Goal: Transaction & Acquisition: Book appointment/travel/reservation

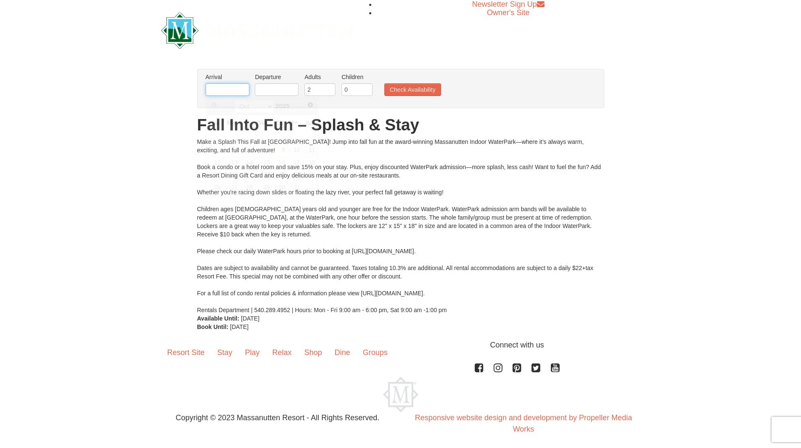
click at [220, 90] on input "text" at bounding box center [228, 89] width 44 height 13
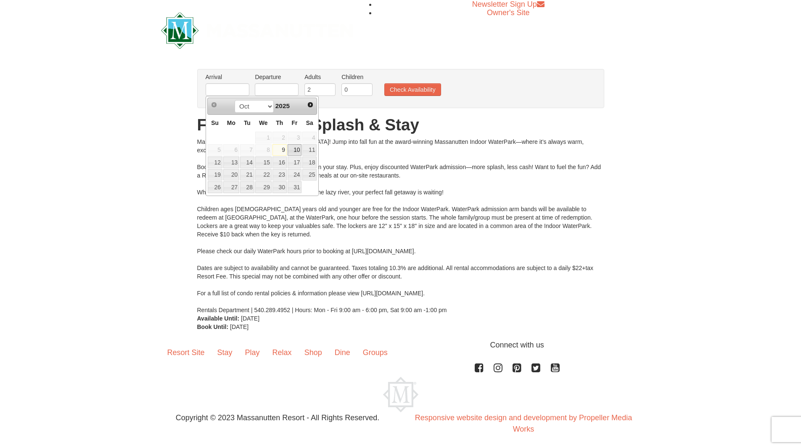
click at [293, 152] on link "10" at bounding box center [295, 150] width 14 height 12
type input "[DATE]"
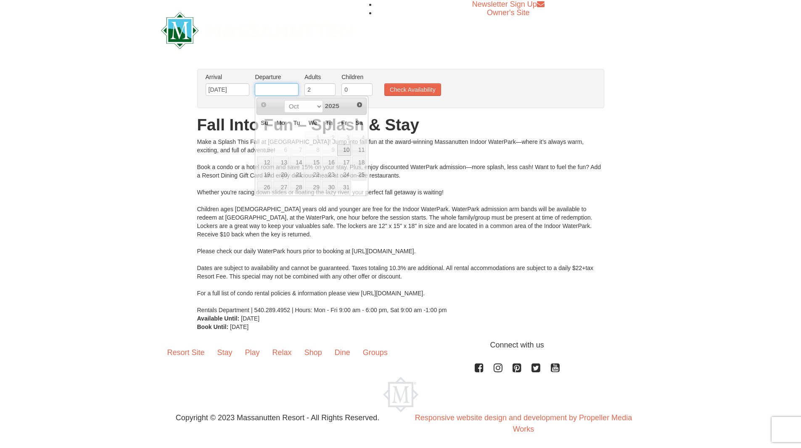
click at [280, 91] on input "text" at bounding box center [277, 89] width 44 height 13
click at [264, 165] on link "12" at bounding box center [264, 162] width 15 height 12
type input "[DATE]"
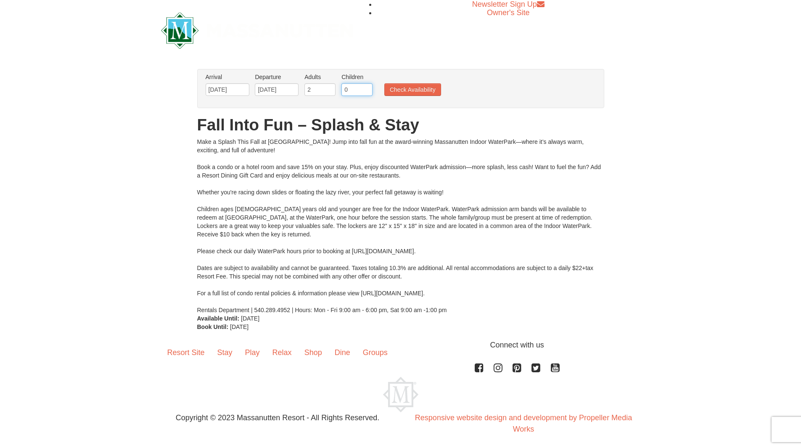
click at [354, 91] on input "0" at bounding box center [357, 89] width 31 height 13
click at [367, 93] on input "0" at bounding box center [357, 89] width 31 height 13
click at [367, 87] on input "2" at bounding box center [357, 89] width 31 height 13
click at [367, 87] on input "3" at bounding box center [357, 89] width 31 height 13
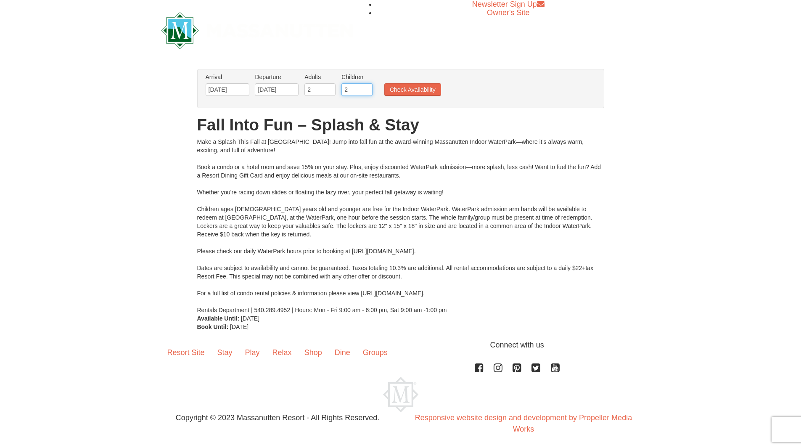
type input "2"
click at [366, 93] on input "2" at bounding box center [357, 89] width 31 height 13
click at [414, 89] on button "Check Availability" at bounding box center [412, 89] width 57 height 13
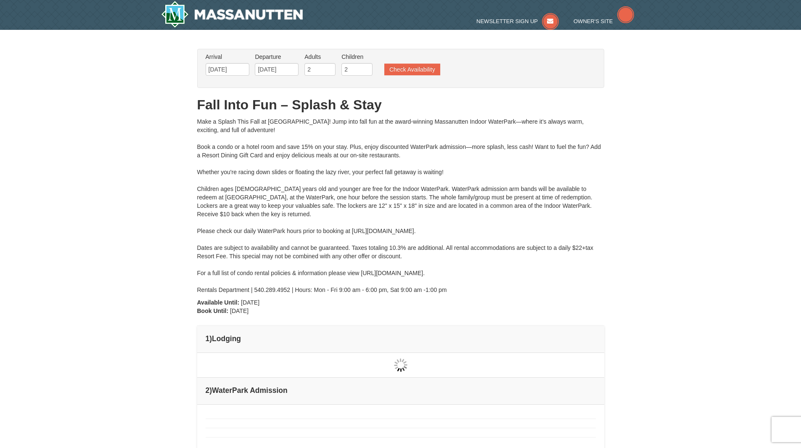
type input "[DATE]"
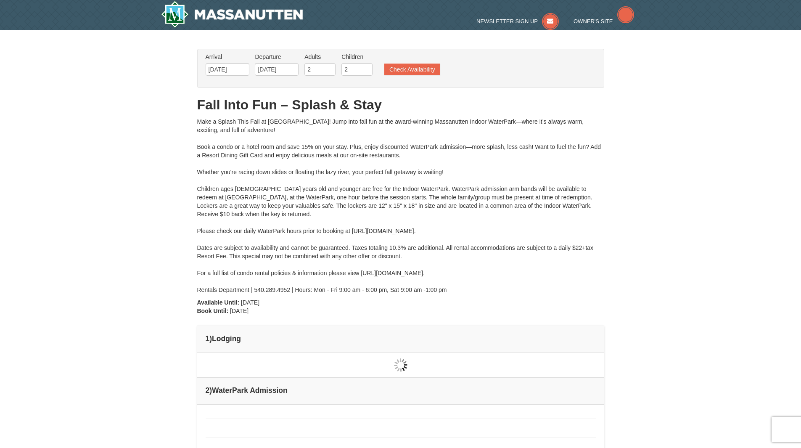
type input "[DATE]"
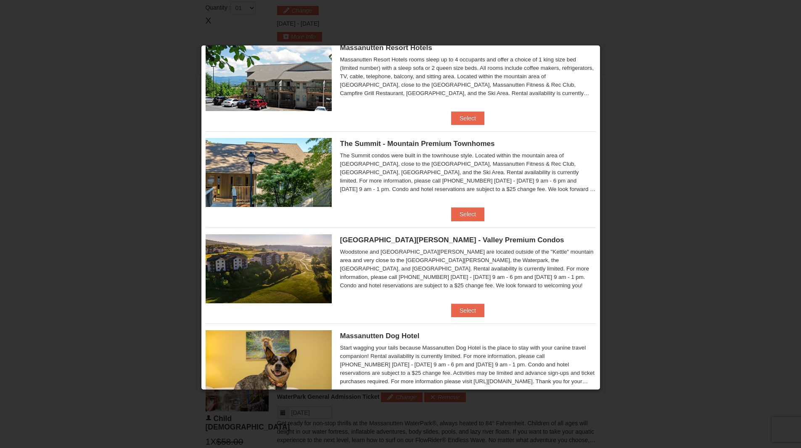
scroll to position [317, 0]
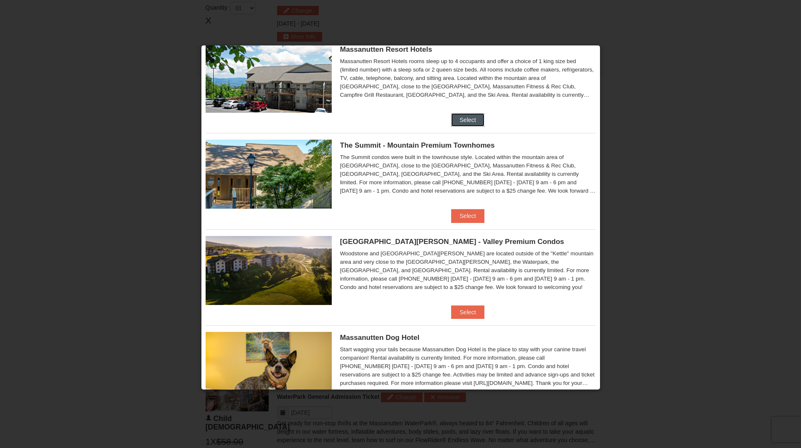
click at [467, 119] on button "Select" at bounding box center [467, 119] width 33 height 13
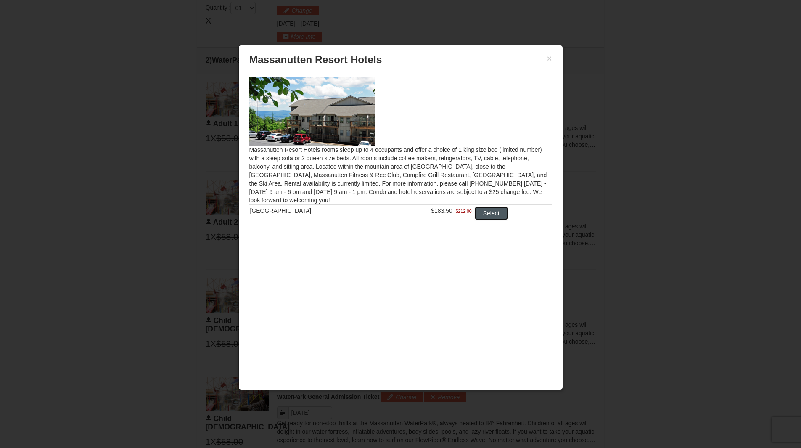
click at [486, 217] on button "Select" at bounding box center [491, 213] width 33 height 13
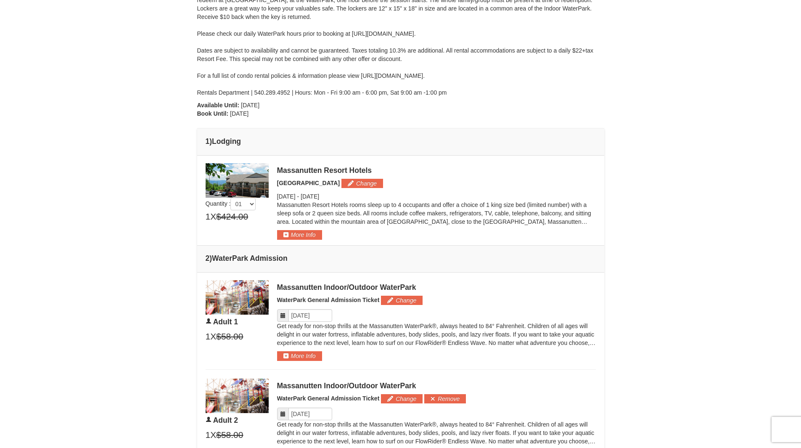
scroll to position [199, 0]
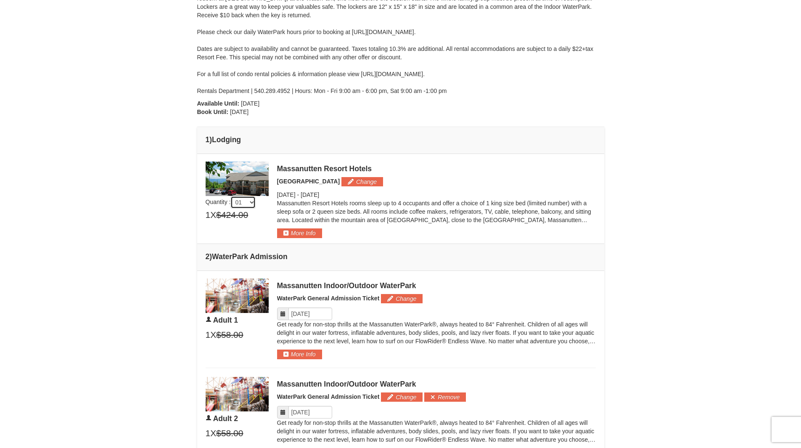
click at [252, 200] on select "01 02 03 04 05" at bounding box center [243, 202] width 25 height 13
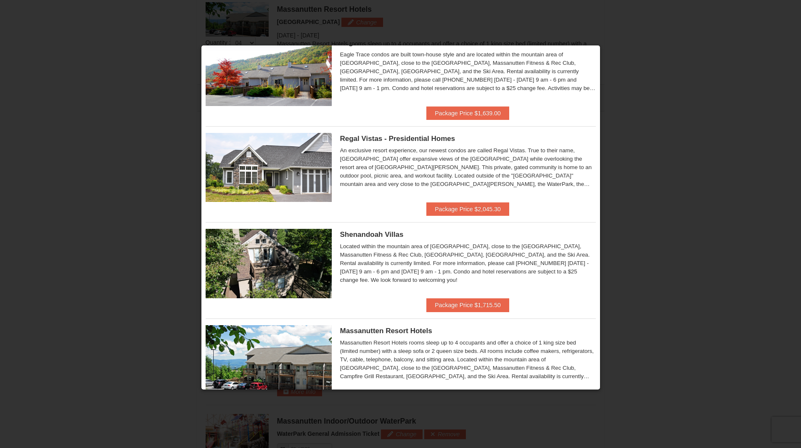
scroll to position [0, 0]
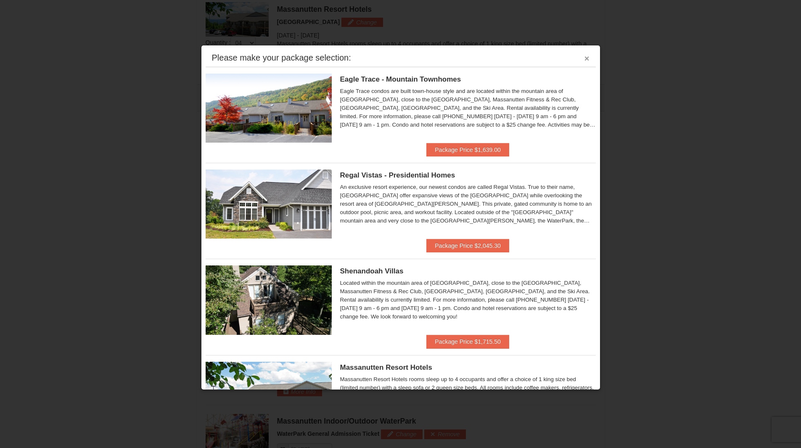
click at [585, 61] on button "×" at bounding box center [587, 58] width 5 height 8
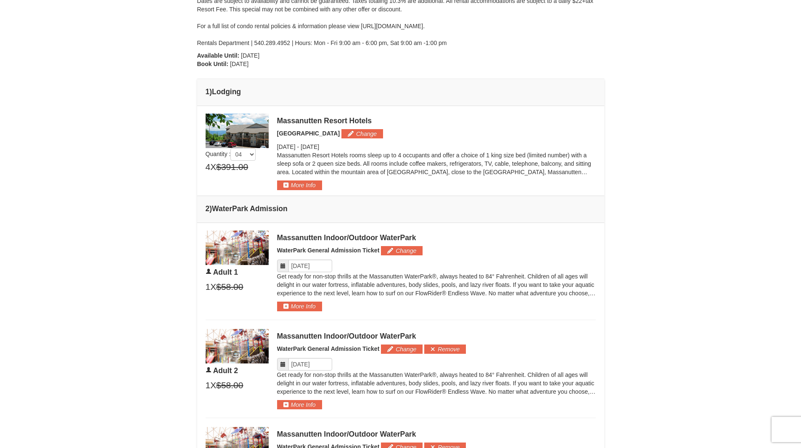
scroll to position [242, 0]
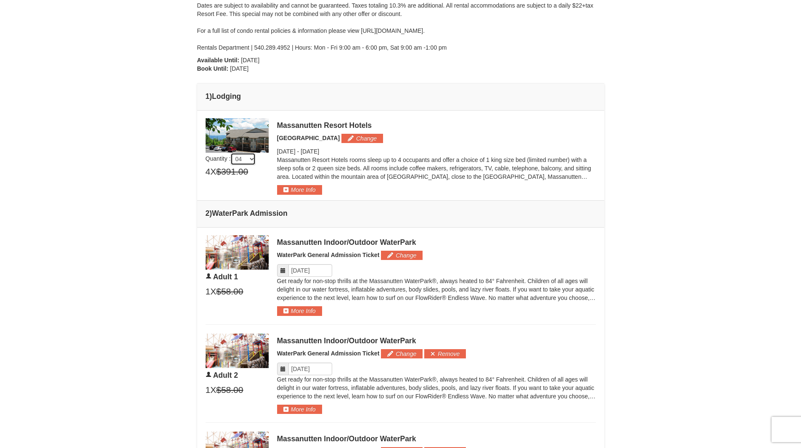
click at [249, 162] on select "01 02 03 04 05" at bounding box center [243, 159] width 25 height 13
select select "1"
click at [306, 191] on button "More Info" at bounding box center [299, 189] width 45 height 9
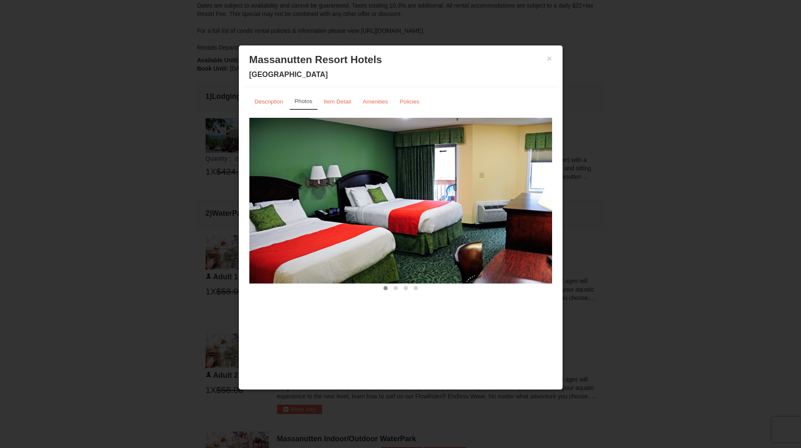
click at [546, 205] on img at bounding box center [400, 201] width 303 height 166
click at [394, 291] on button at bounding box center [396, 288] width 10 height 8
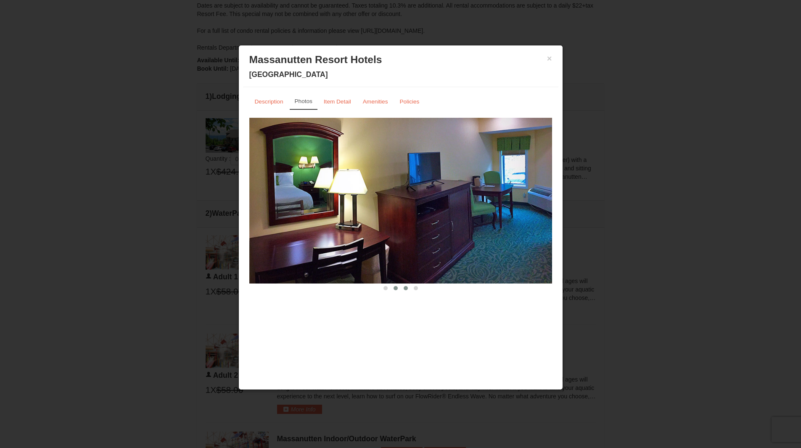
click at [404, 289] on span at bounding box center [406, 288] width 4 height 4
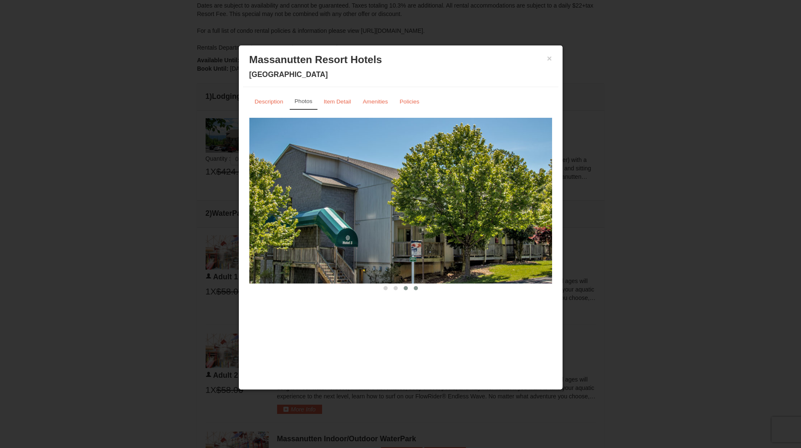
click at [416, 289] on span at bounding box center [416, 288] width 4 height 4
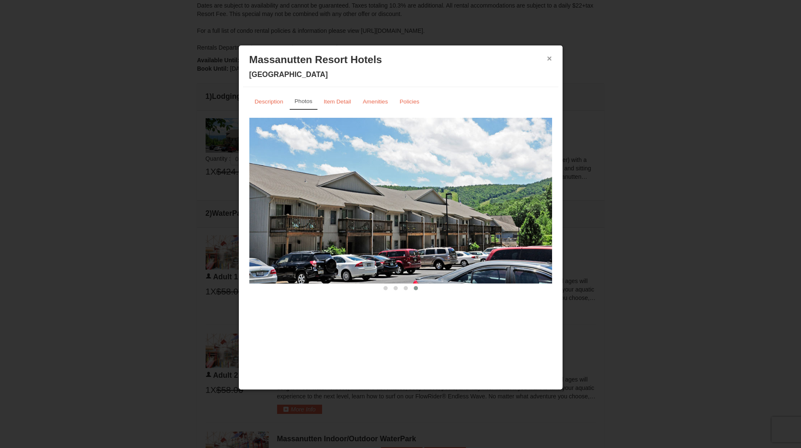
click at [551, 57] on button "×" at bounding box center [549, 58] width 5 height 8
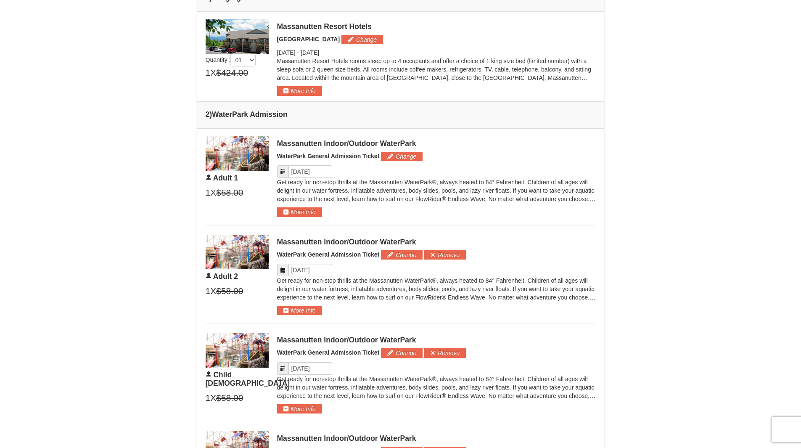
scroll to position [340, 0]
